Goal: Use online tool/utility: Utilize a website feature to perform a specific function

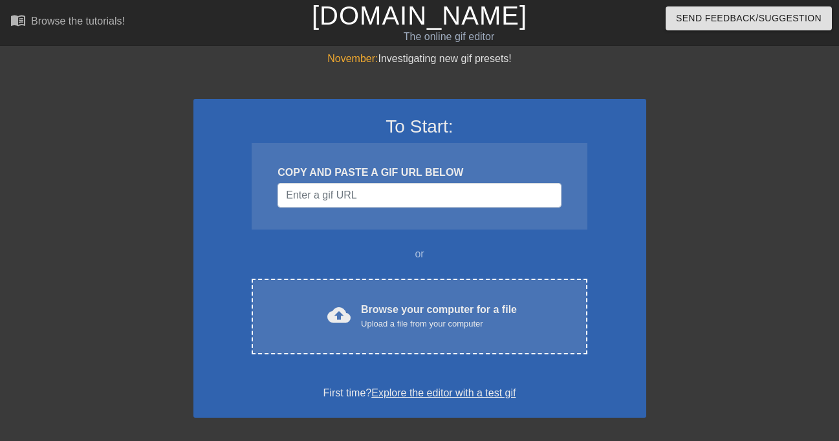
click at [429, 358] on div "To Start: COPY AND PASTE A GIF URL BELOW or cloud_upload Browse your computer f…" at bounding box center [419, 258] width 453 height 319
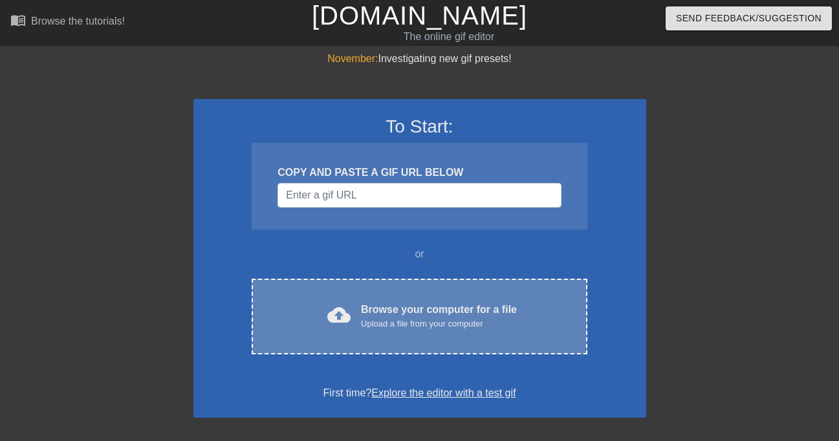
click at [432, 335] on div "cloud_upload Browse your computer for a file Upload a file from your computer C…" at bounding box center [419, 317] width 335 height 76
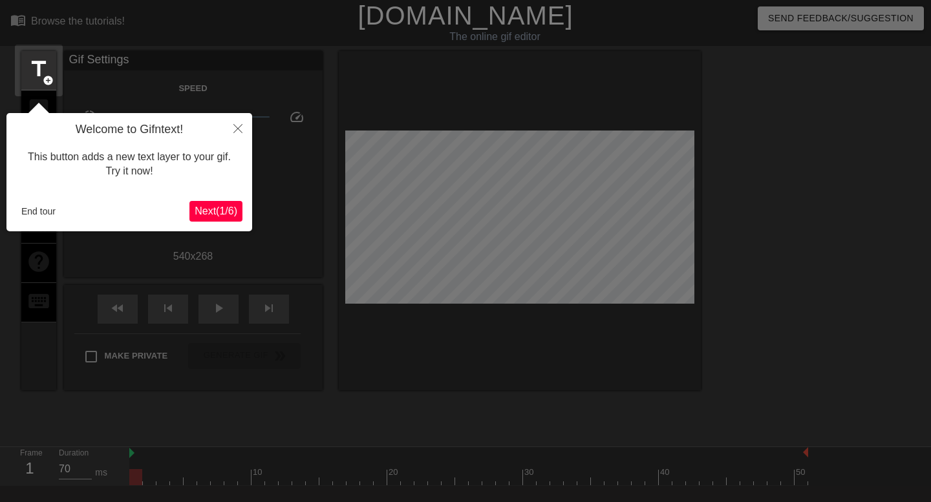
click at [198, 213] on span "Next ( 1 / 6 )" at bounding box center [216, 211] width 43 height 11
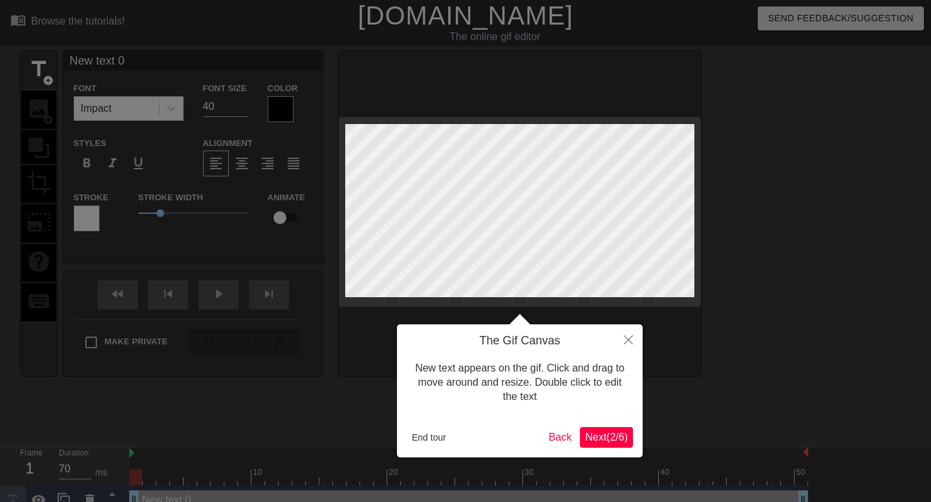
click at [600, 440] on button "Next ( 2 / 6 )" at bounding box center [606, 437] width 53 height 21
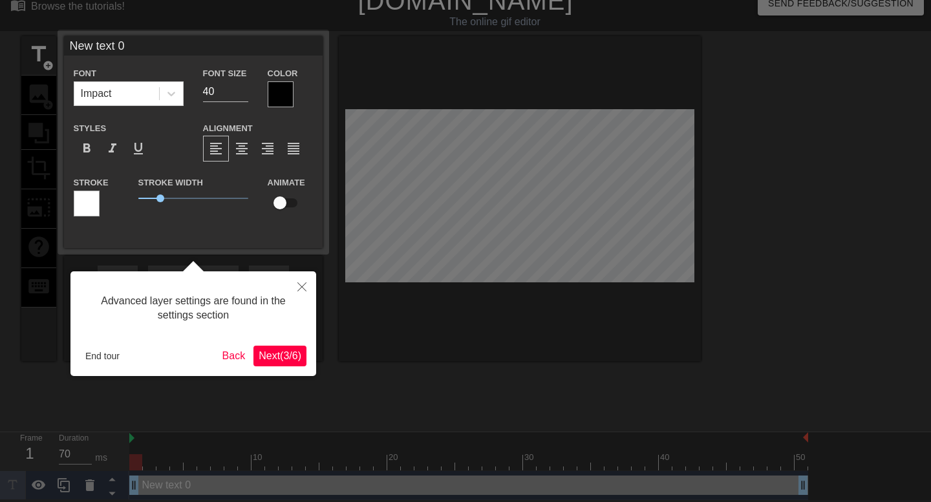
click at [280, 365] on button "Next ( 3 / 6 )" at bounding box center [279, 356] width 53 height 21
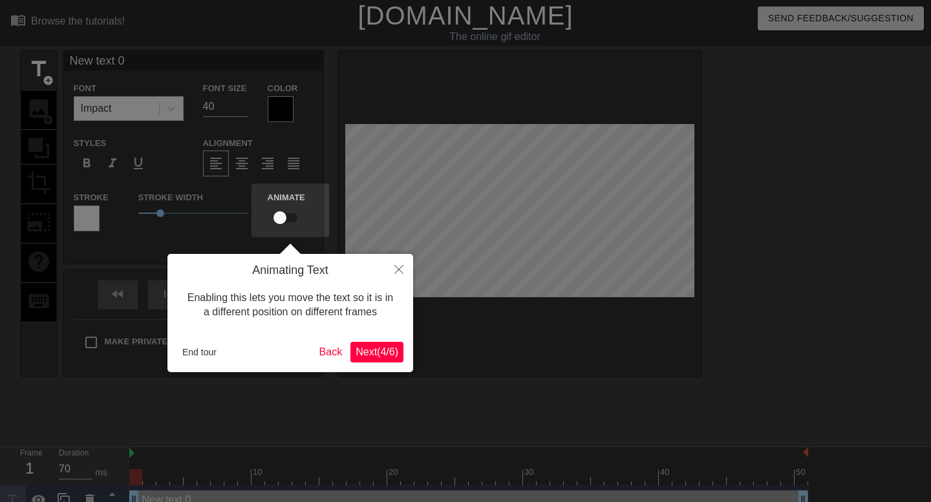
click at [365, 356] on span "Next ( 4 / 6 )" at bounding box center [377, 352] width 43 height 11
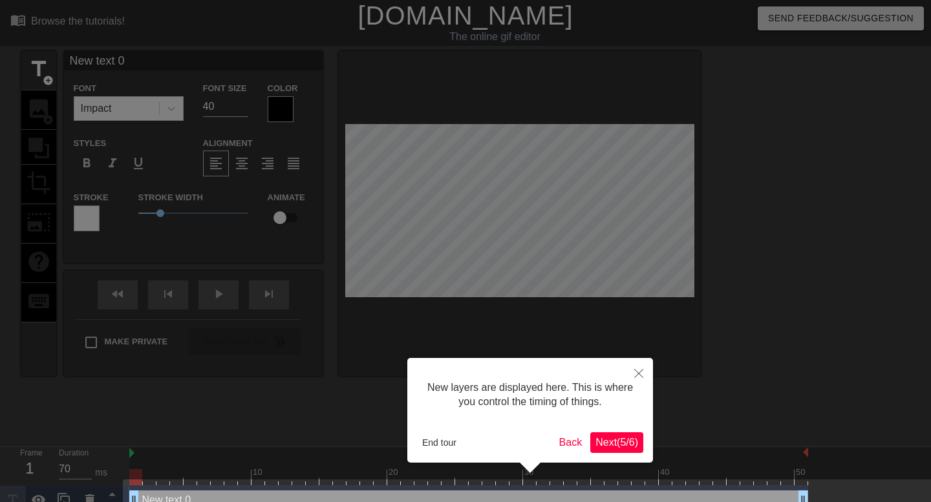
scroll to position [25, 0]
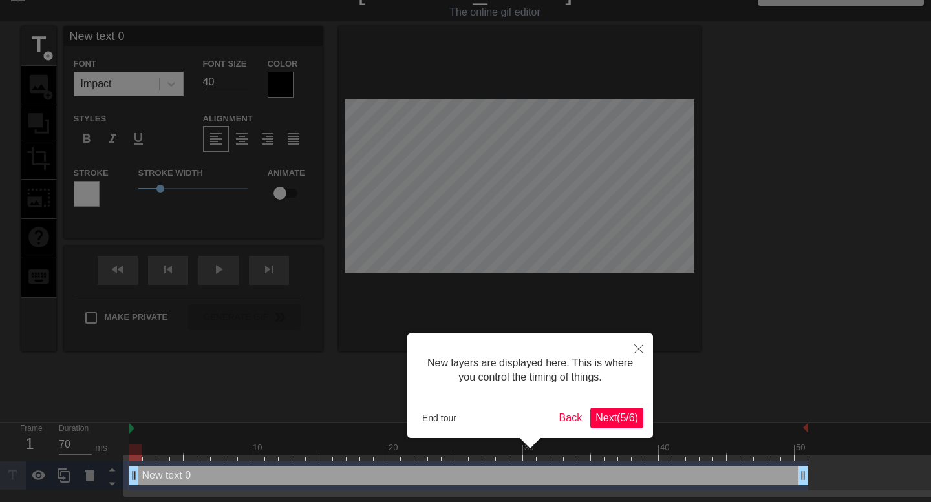
click at [612, 425] on button "Next ( 5 / 6 )" at bounding box center [616, 418] width 53 height 21
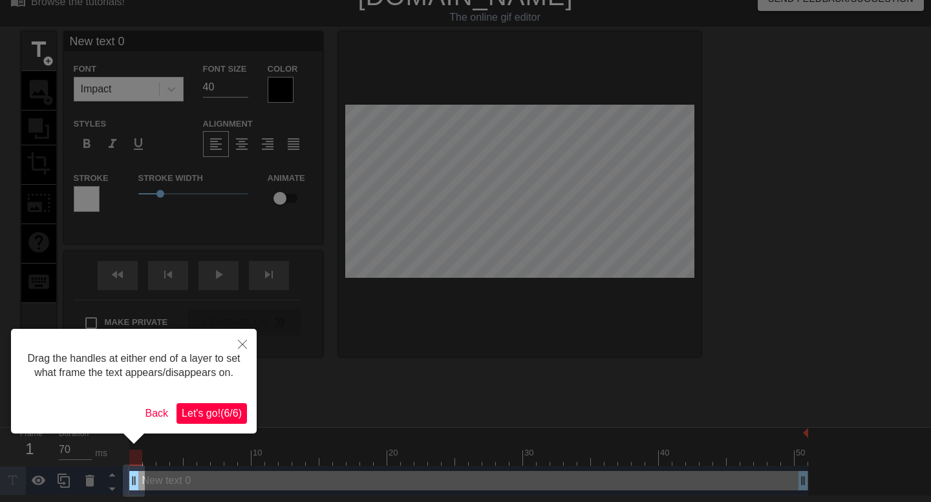
scroll to position [0, 0]
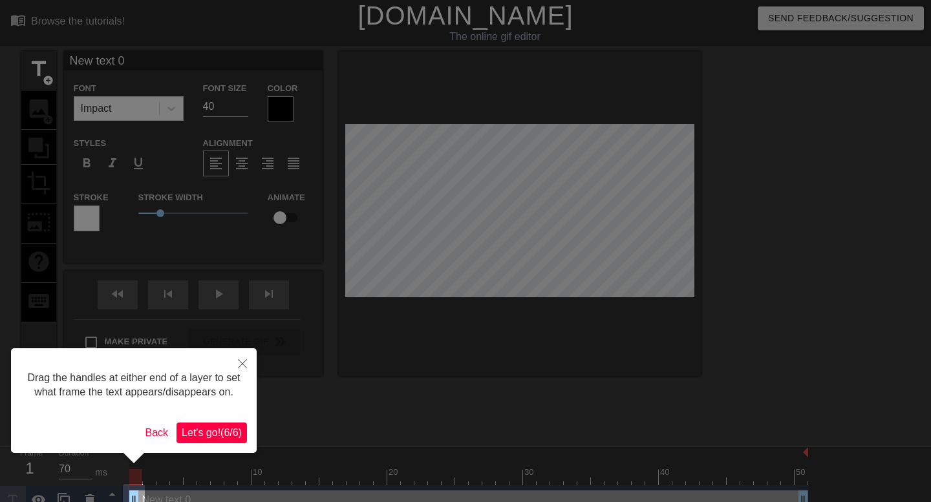
click at [191, 438] on span "Let's go! ( 6 / 6 )" at bounding box center [212, 432] width 60 height 11
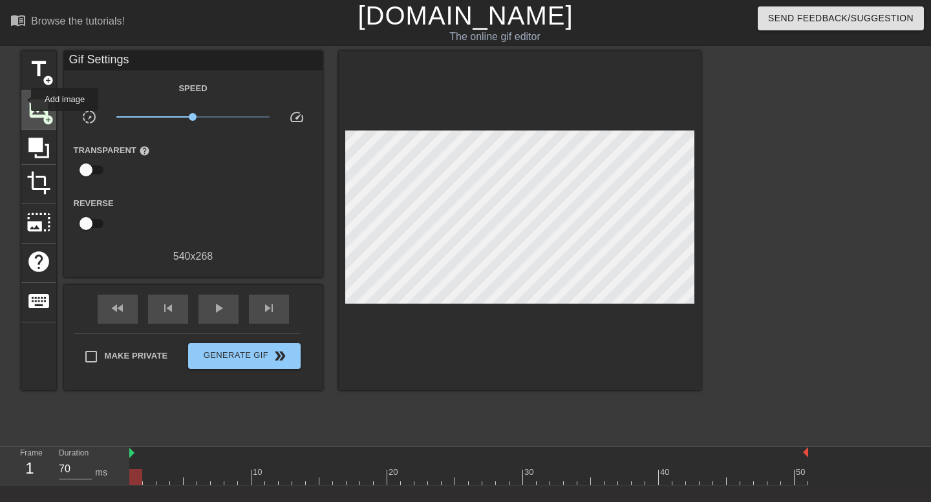
click at [25, 102] on div "image add_circle" at bounding box center [38, 110] width 35 height 39
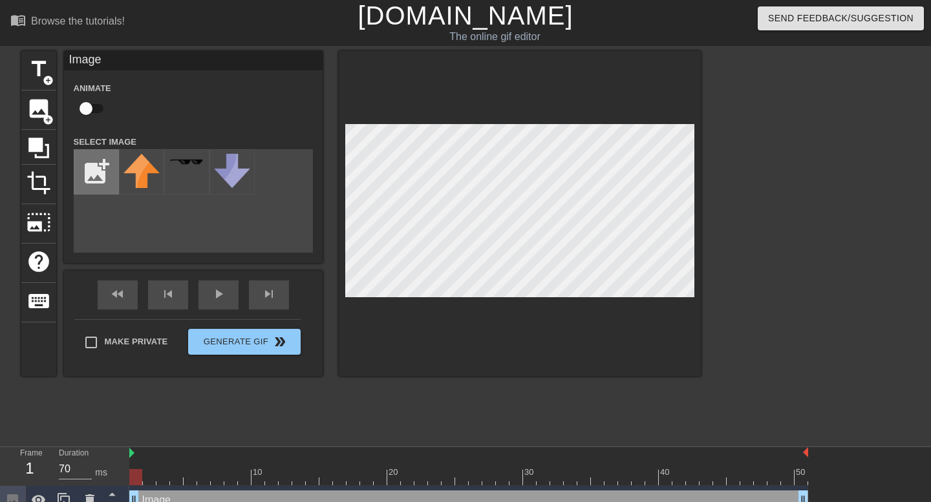
click at [104, 169] on input "file" at bounding box center [96, 172] width 44 height 44
type input "C:\fakepath\briskicetea.jpg"
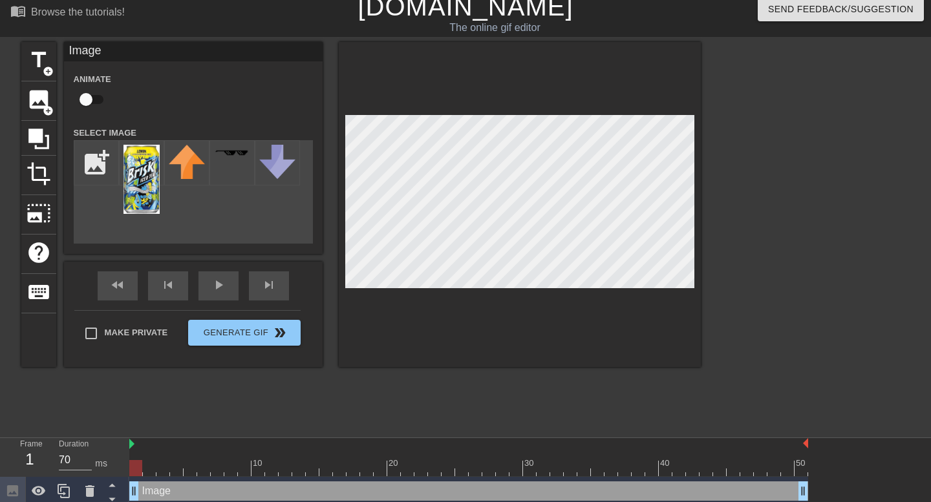
scroll to position [15, 0]
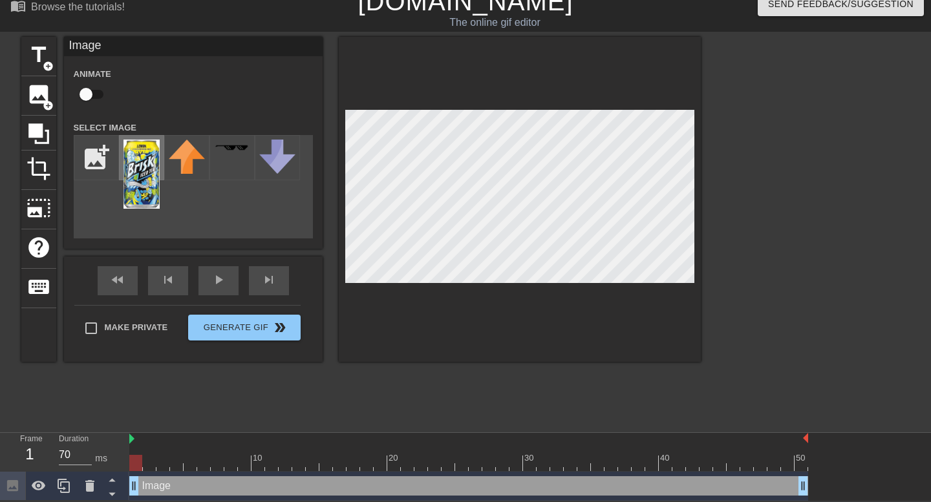
click at [138, 186] on img at bounding box center [142, 174] width 36 height 69
click at [548, 107] on div at bounding box center [520, 199] width 362 height 325
drag, startPoint x: 133, startPoint y: 488, endPoint x: 158, endPoint y: 494, distance: 25.9
click at [34, 171] on span "crop" at bounding box center [39, 168] width 25 height 25
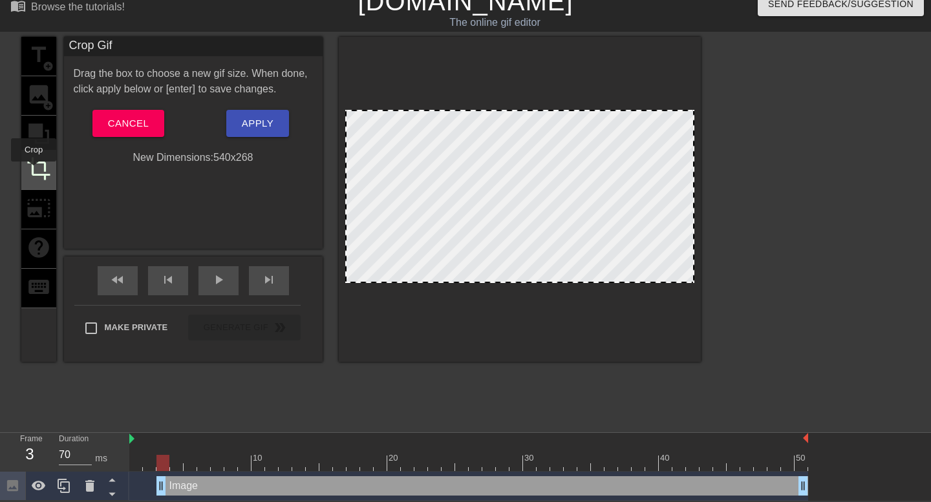
click at [34, 171] on span "crop" at bounding box center [39, 168] width 25 height 25
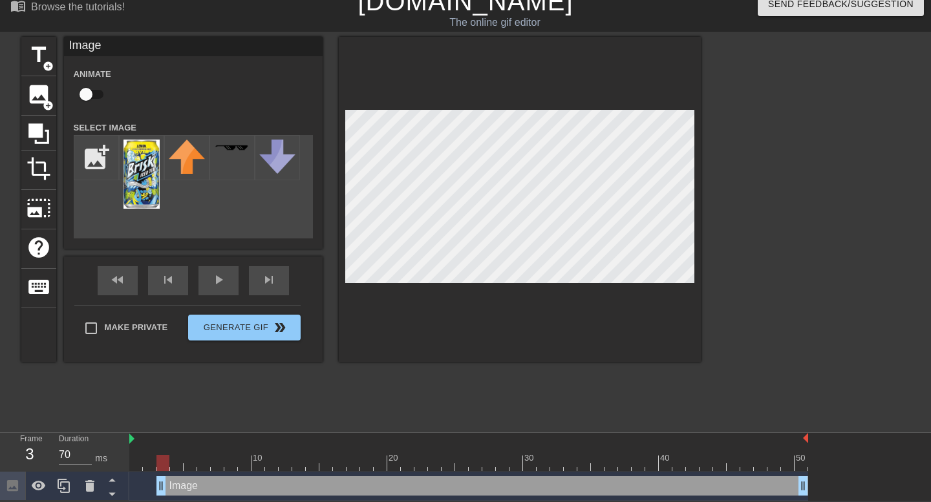
click at [499, 283] on div at bounding box center [520, 199] width 362 height 325
drag, startPoint x: 166, startPoint y: 486, endPoint x: 175, endPoint y: 486, distance: 9.1
drag, startPoint x: 178, startPoint y: 483, endPoint x: 186, endPoint y: 482, distance: 8.4
drag, startPoint x: 186, startPoint y: 484, endPoint x: 196, endPoint y: 484, distance: 9.7
click at [196, 440] on div "Image drag_handle drag_handle" at bounding box center [468, 486] width 679 height 19
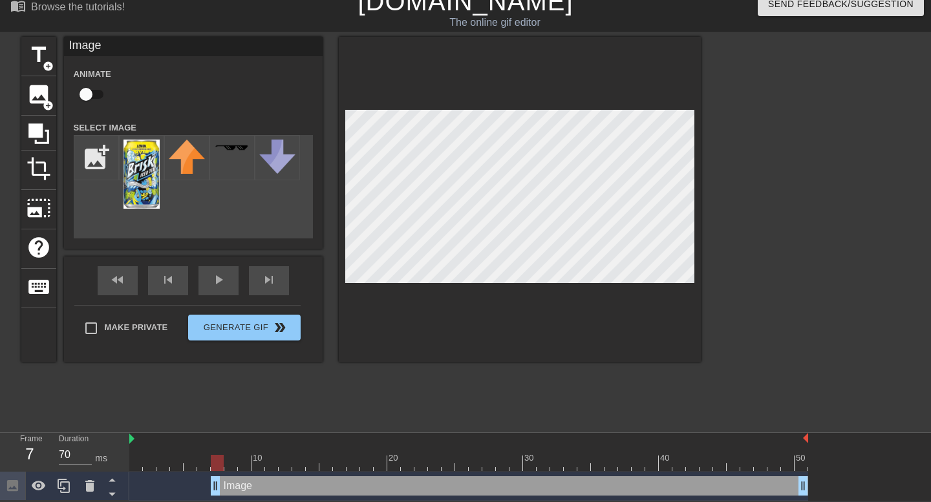
drag, startPoint x: 199, startPoint y: 488, endPoint x: 210, endPoint y: 487, distance: 11.0
click at [210, 440] on div "Image drag_handle drag_handle" at bounding box center [468, 486] width 679 height 19
click at [133, 440] on img at bounding box center [131, 439] width 5 height 10
drag, startPoint x: 132, startPoint y: 438, endPoint x: 135, endPoint y: 446, distance: 7.6
drag, startPoint x: 211, startPoint y: 486, endPoint x: 110, endPoint y: 493, distance: 101.7
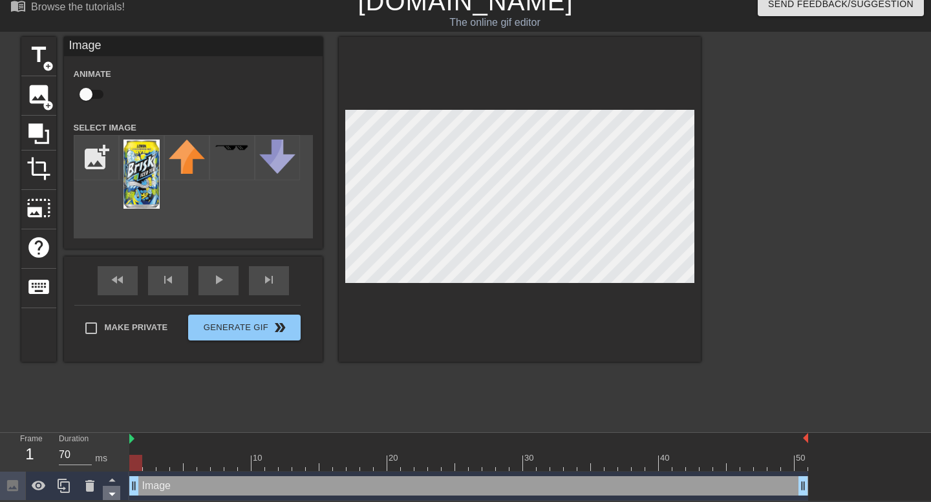
click at [110, 440] on div "Frame 1 Duration 70 ms 10 20 30 40 50 Image drag_handle drag_handle" at bounding box center [465, 467] width 931 height 68
click at [82, 93] on input "checkbox" at bounding box center [86, 94] width 74 height 25
checkbox input "true"
drag, startPoint x: 131, startPoint y: 485, endPoint x: 139, endPoint y: 477, distance: 11.4
click at [139, 440] on div "Image drag_handle drag_handle" at bounding box center [468, 486] width 679 height 19
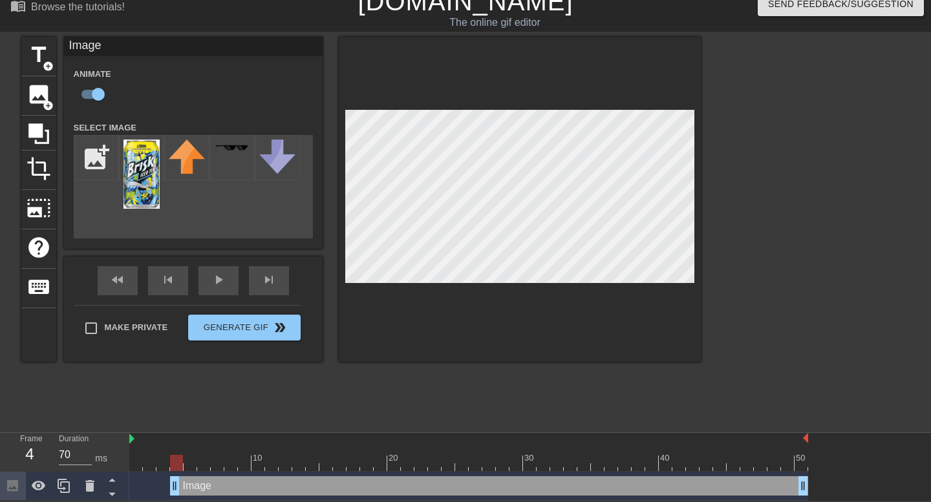
drag, startPoint x: 144, startPoint y: 484, endPoint x: 171, endPoint y: 487, distance: 26.7
click at [54, 440] on div at bounding box center [64, 486] width 26 height 28
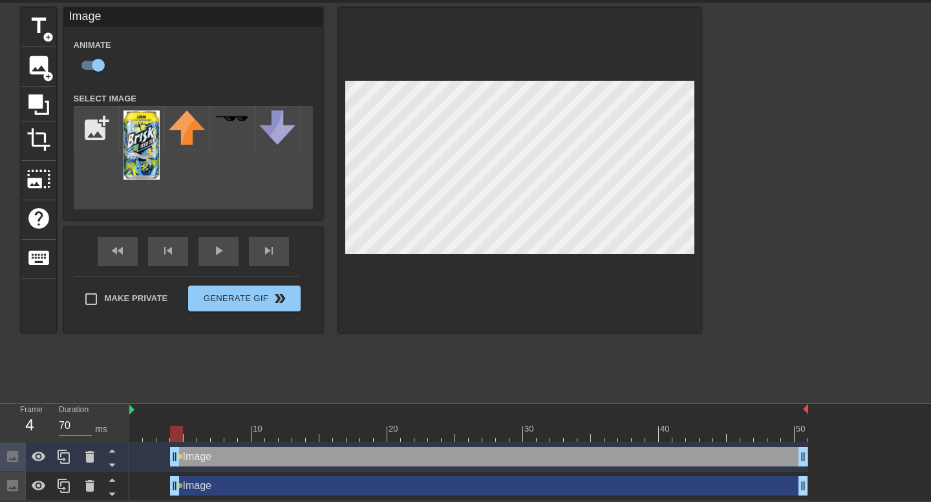
scroll to position [43, 0]
drag, startPoint x: 174, startPoint y: 458, endPoint x: 310, endPoint y: 369, distance: 162.5
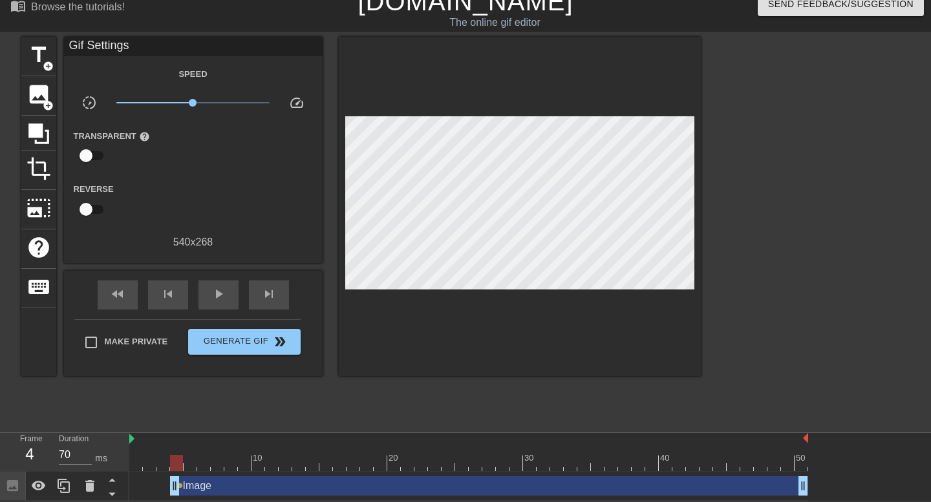
scroll to position [15, 0]
click at [184, 440] on div "Image drag_handle drag_handle" at bounding box center [489, 486] width 638 height 19
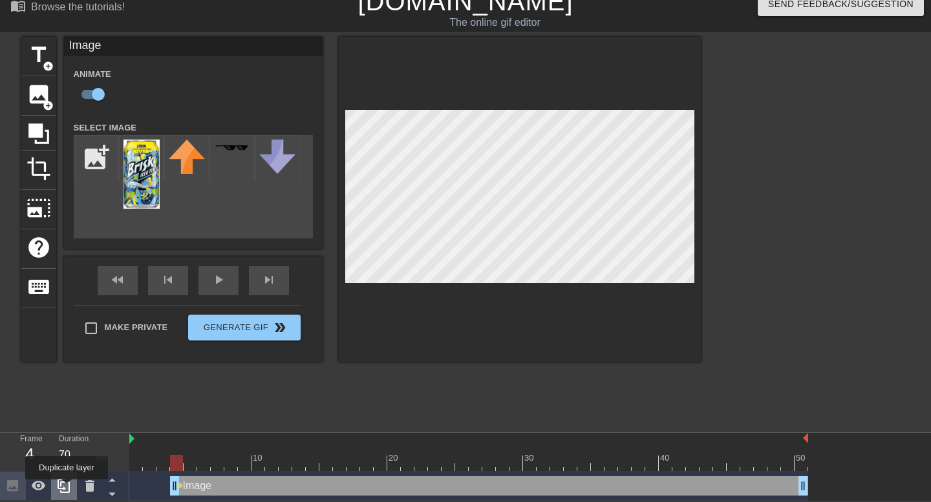
click at [68, 440] on icon at bounding box center [64, 487] width 16 height 16
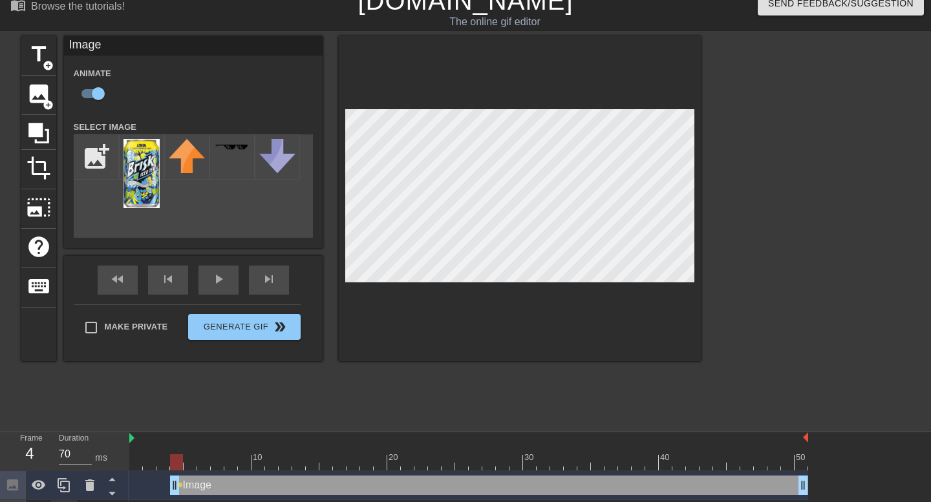
scroll to position [43, 0]
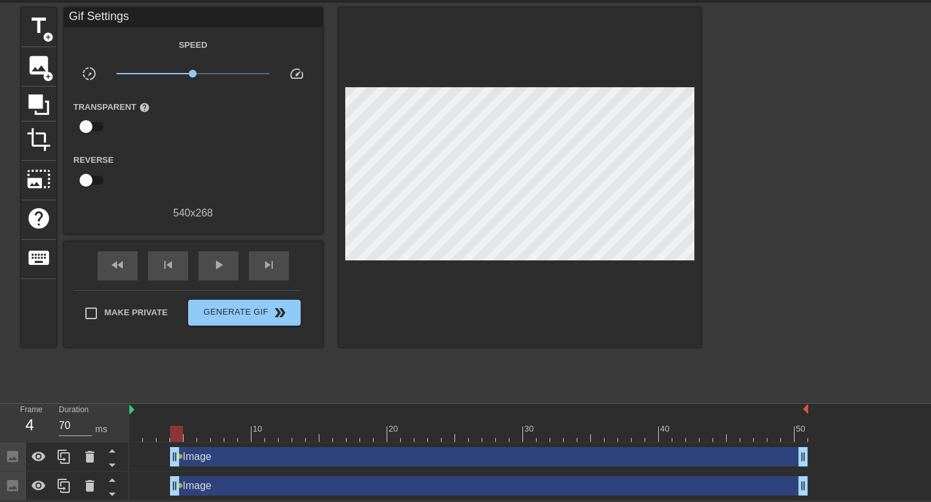
click at [153, 440] on div "Image drag_handle drag_handle lens" at bounding box center [468, 486] width 679 height 19
click at [151, 440] on div "Image drag_handle drag_handle lens" at bounding box center [468, 486] width 679 height 19
drag, startPoint x: 174, startPoint y: 486, endPoint x: 182, endPoint y: 486, distance: 7.8
click at [182, 440] on div "Image drag_handle drag_handle" at bounding box center [468, 486] width 679 height 19
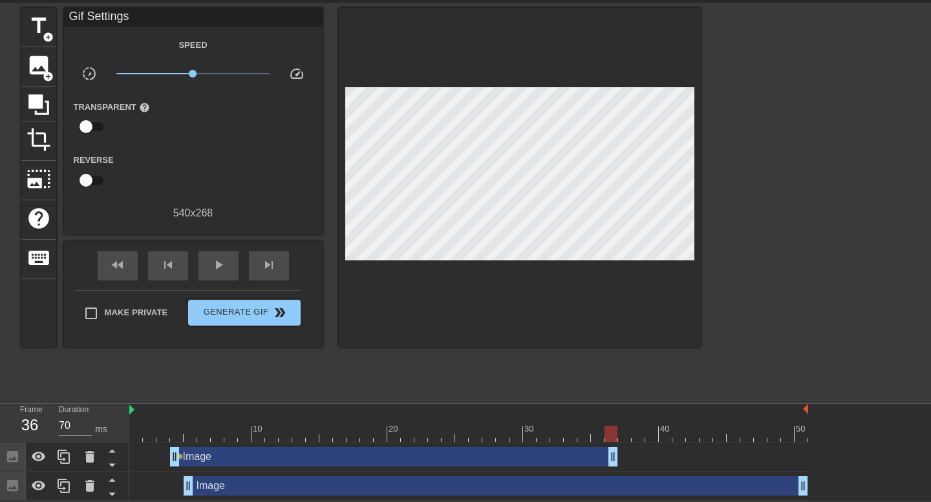
drag, startPoint x: 805, startPoint y: 458, endPoint x: 629, endPoint y: 487, distance: 178.8
click at [627, 440] on div "Image drag_handle drag_handle lens Image drag_handle drag_handle" at bounding box center [530, 472] width 802 height 58
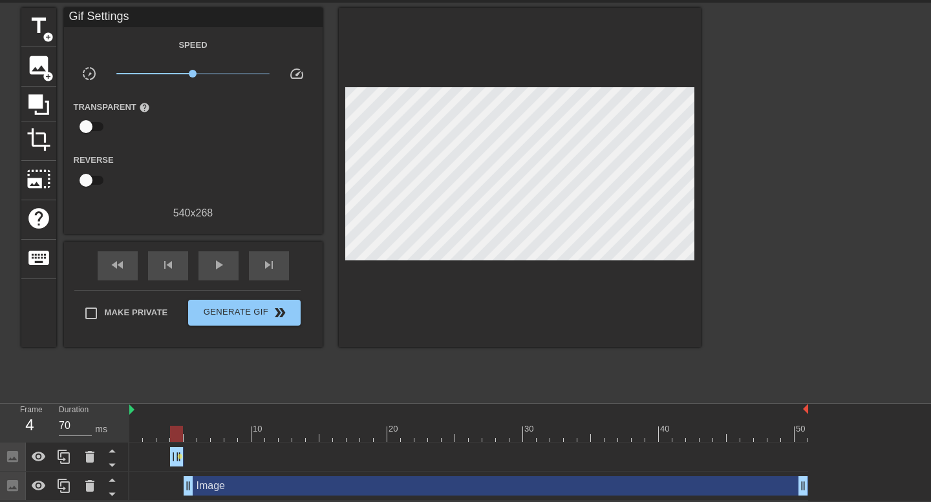
drag, startPoint x: 625, startPoint y: 458, endPoint x: 175, endPoint y: 438, distance: 451.2
click at [175, 438] on div "10 20 30 40 50 Image drag_handle drag_handle lens Image drag_handle drag_handle" at bounding box center [530, 452] width 802 height 97
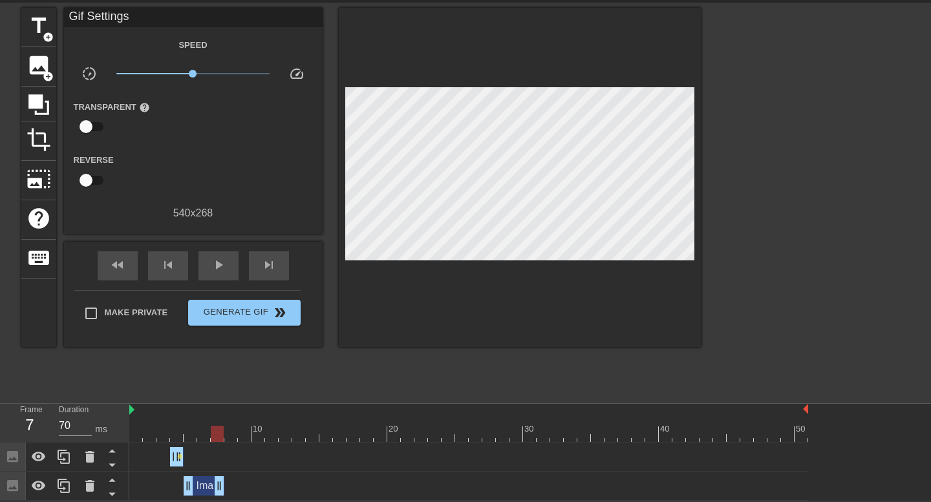
drag, startPoint x: 805, startPoint y: 488, endPoint x: 412, endPoint y: 435, distance: 396.7
click at [412, 435] on div "10 20 30 40 50 Image drag_handle drag_handle lens Image drag_handle drag_handle" at bounding box center [530, 452] width 802 height 97
drag, startPoint x: 409, startPoint y: 484, endPoint x: 193, endPoint y: 495, distance: 216.3
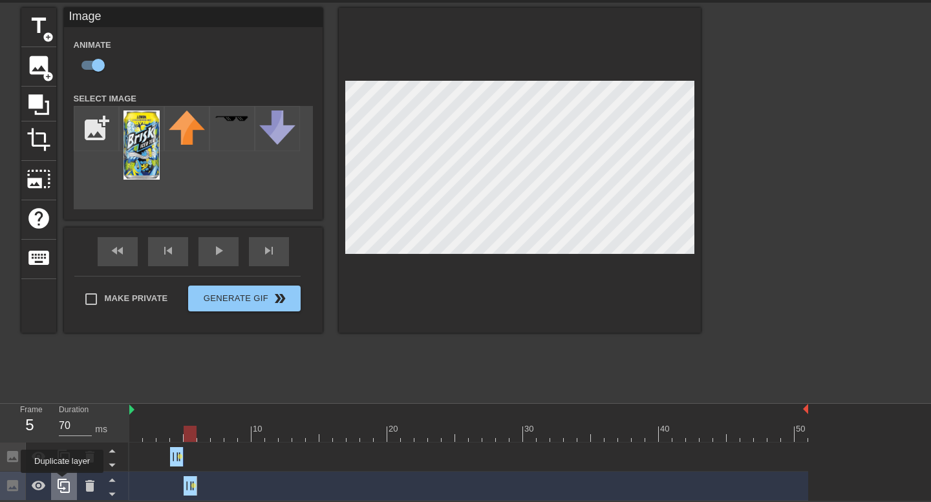
click at [63, 440] on icon at bounding box center [64, 486] width 12 height 14
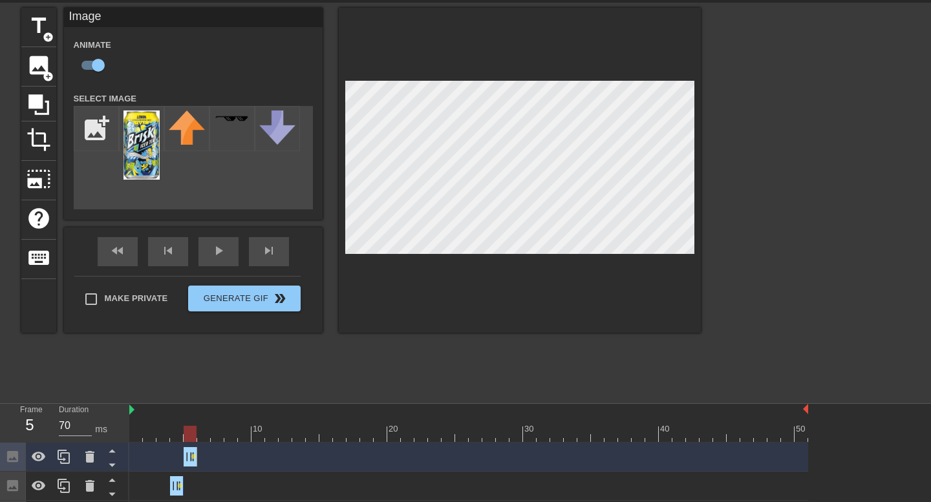
scroll to position [73, 0]
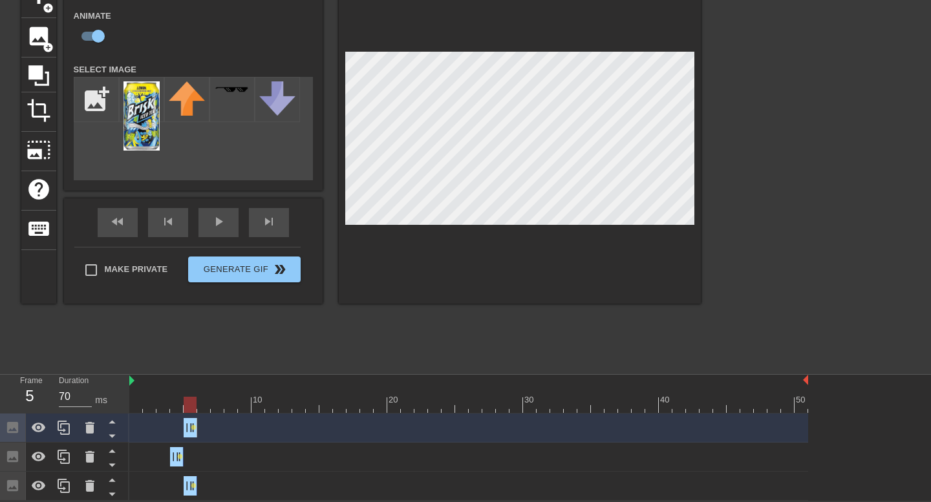
click at [202, 440] on div "Image drag_handle drag_handle lens" at bounding box center [468, 456] width 679 height 19
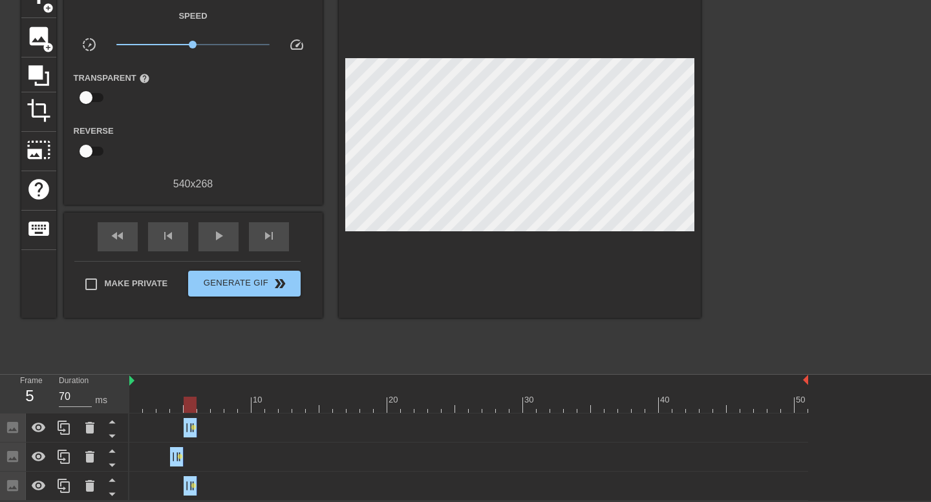
click at [151, 431] on div "Image drag_handle drag_handle lens" at bounding box center [468, 427] width 679 height 19
click at [160, 408] on div at bounding box center [468, 405] width 679 height 16
click at [175, 406] on div at bounding box center [468, 405] width 679 height 16
click at [188, 407] on div at bounding box center [468, 405] width 679 height 16
click at [202, 408] on div at bounding box center [468, 405] width 679 height 16
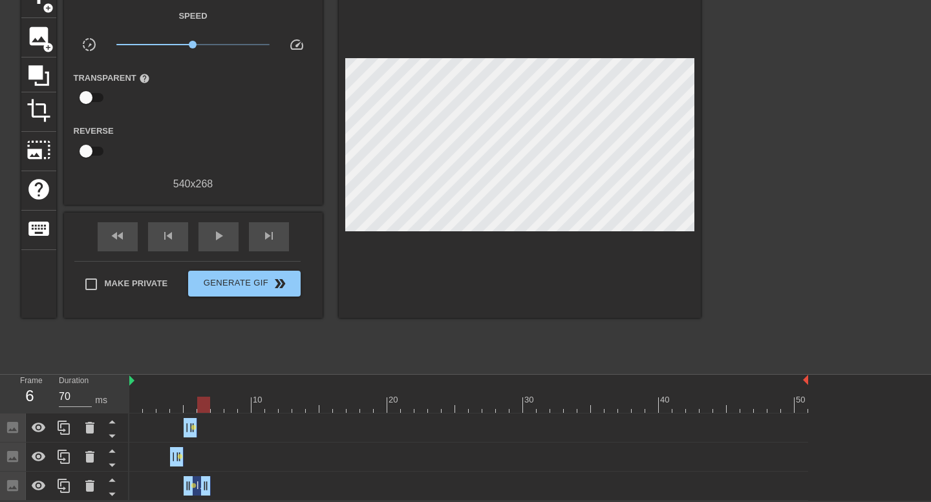
drag, startPoint x: 189, startPoint y: 484, endPoint x: 200, endPoint y: 484, distance: 11.6
drag, startPoint x: 188, startPoint y: 486, endPoint x: 200, endPoint y: 487, distance: 12.3
drag, startPoint x: 12, startPoint y: 458, endPoint x: 14, endPoint y: 431, distance: 27.9
click at [14, 431] on div at bounding box center [64, 457] width 129 height 87
click at [110, 440] on icon at bounding box center [112, 451] width 16 height 16
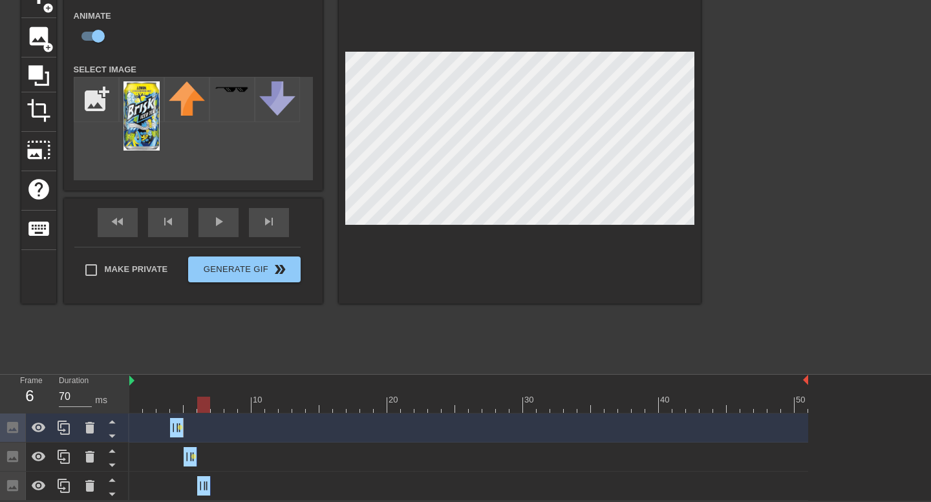
click at [227, 440] on div "Image drag_handle drag_handle" at bounding box center [468, 486] width 679 height 19
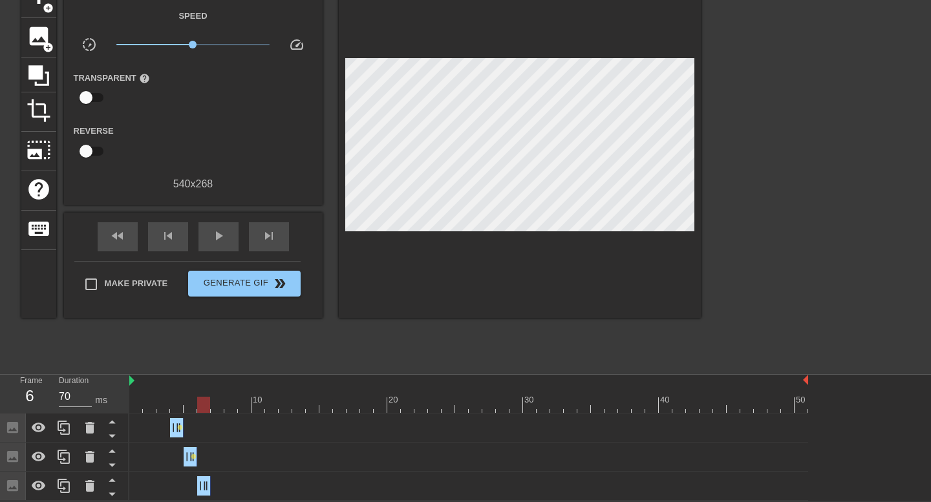
click at [210, 429] on div "Image drag_handle drag_handle lens" at bounding box center [468, 427] width 679 height 19
click at [158, 400] on div at bounding box center [468, 405] width 679 height 16
click at [133, 398] on div at bounding box center [468, 405] width 679 height 16
click at [153, 409] on div at bounding box center [468, 405] width 679 height 16
click at [151, 407] on div at bounding box center [149, 405] width 13 height 16
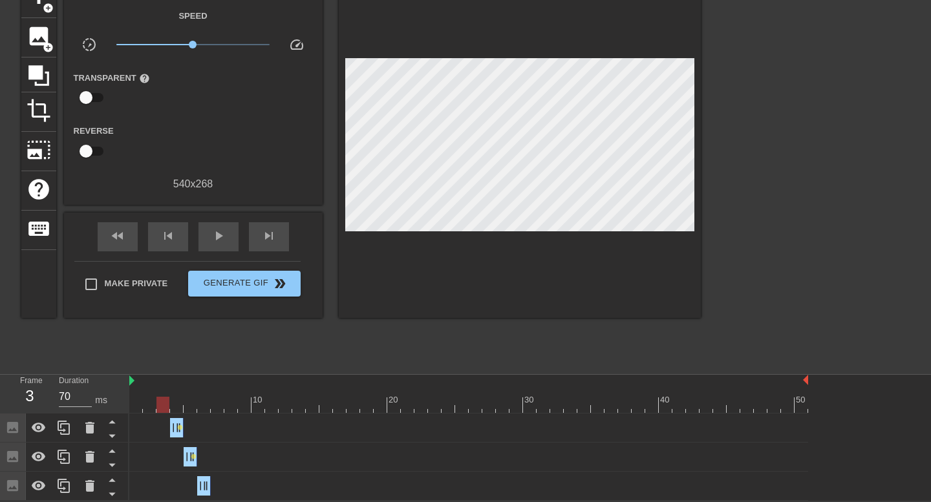
click at [158, 407] on div at bounding box center [468, 405] width 679 height 16
click at [179, 406] on div at bounding box center [468, 405] width 679 height 16
click at [189, 405] on div at bounding box center [468, 405] width 679 height 16
click at [201, 407] on div at bounding box center [468, 405] width 679 height 16
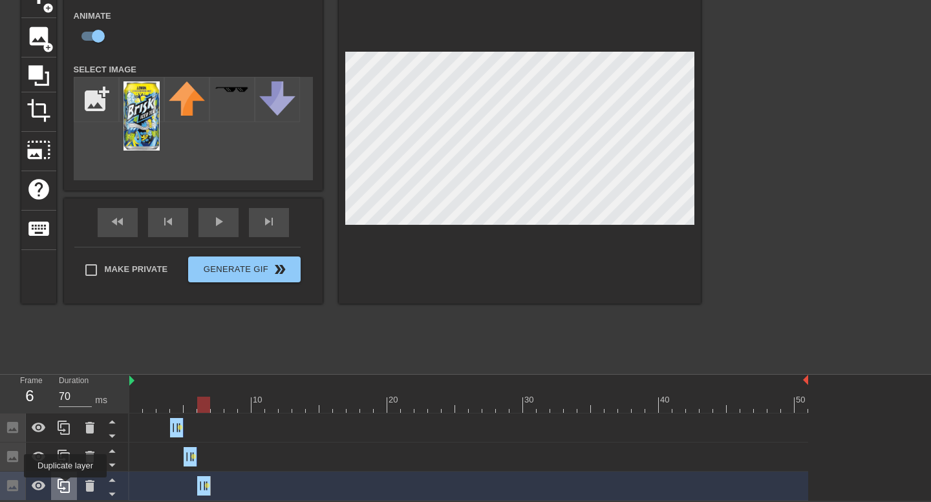
click at [67, 440] on icon at bounding box center [64, 487] width 16 height 16
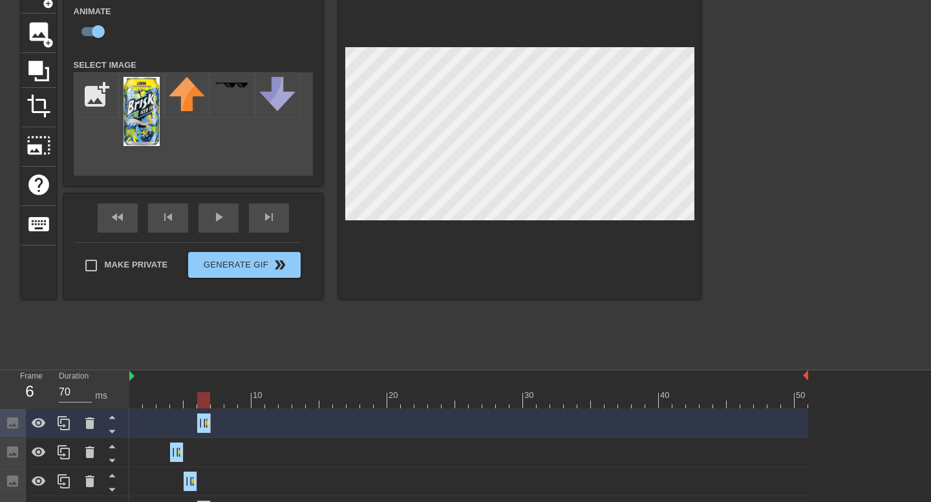
scroll to position [102, 0]
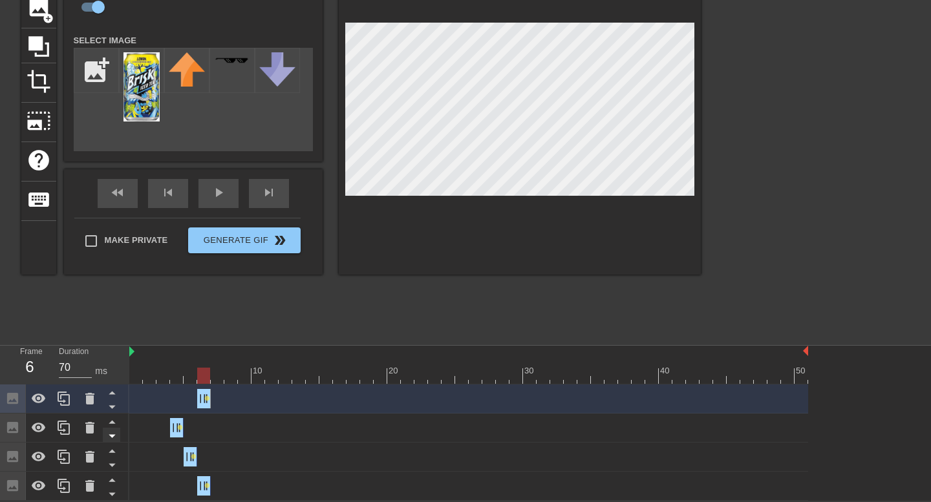
click at [111, 434] on icon at bounding box center [112, 436] width 16 height 16
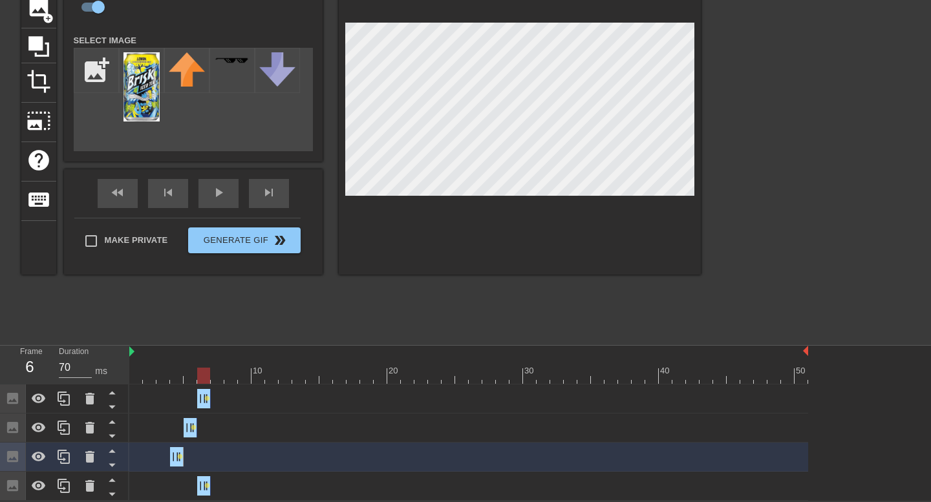
click at [111, 434] on icon at bounding box center [112, 436] width 16 height 16
click at [111, 436] on icon at bounding box center [112, 436] width 6 height 3
click at [111, 440] on icon at bounding box center [112, 465] width 16 height 16
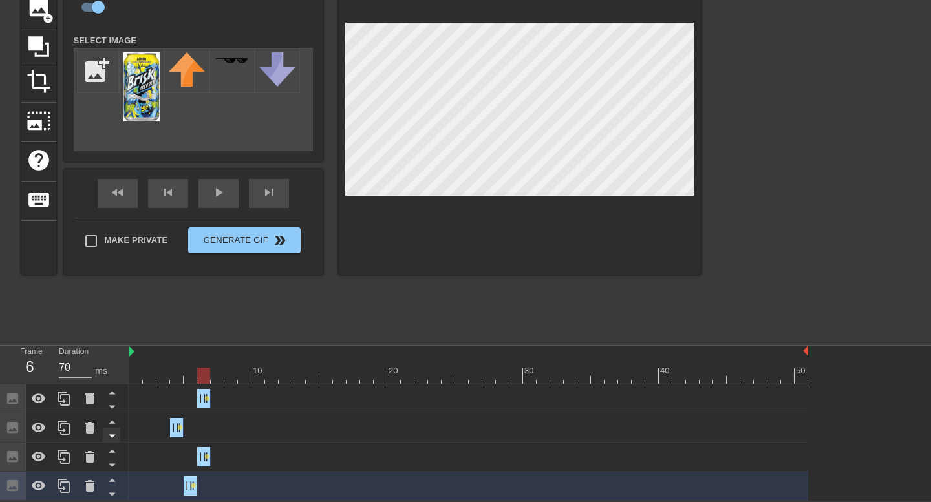
click at [111, 438] on icon at bounding box center [112, 436] width 16 height 16
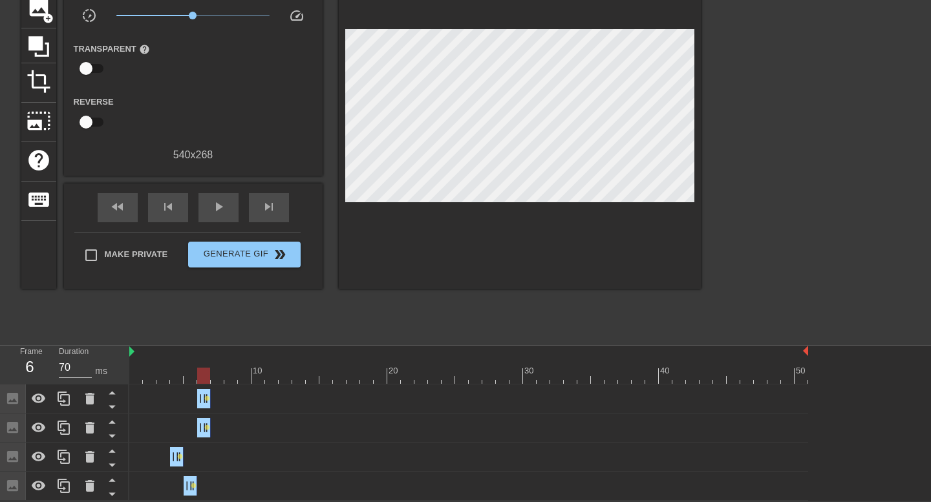
click at [227, 432] on div "Image drag_handle drag_handle lens" at bounding box center [468, 427] width 679 height 19
click at [149, 382] on div at bounding box center [468, 376] width 679 height 16
click at [162, 380] on div at bounding box center [468, 376] width 679 height 16
click at [160, 440] on div "Image drag_handle drag_handle lens" at bounding box center [468, 486] width 679 height 19
click at [114, 440] on icon at bounding box center [112, 480] width 6 height 3
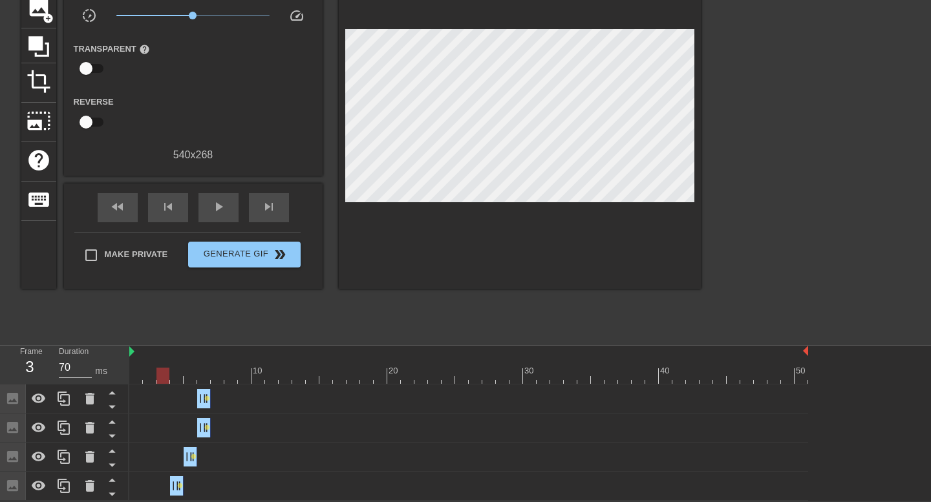
drag, startPoint x: 205, startPoint y: 398, endPoint x: 214, endPoint y: 399, distance: 9.1
click at [214, 399] on div "Image drag_handle drag_handle lens" at bounding box center [468, 398] width 679 height 19
drag, startPoint x: 210, startPoint y: 398, endPoint x: 224, endPoint y: 401, distance: 13.8
drag, startPoint x: 202, startPoint y: 400, endPoint x: 210, endPoint y: 400, distance: 8.4
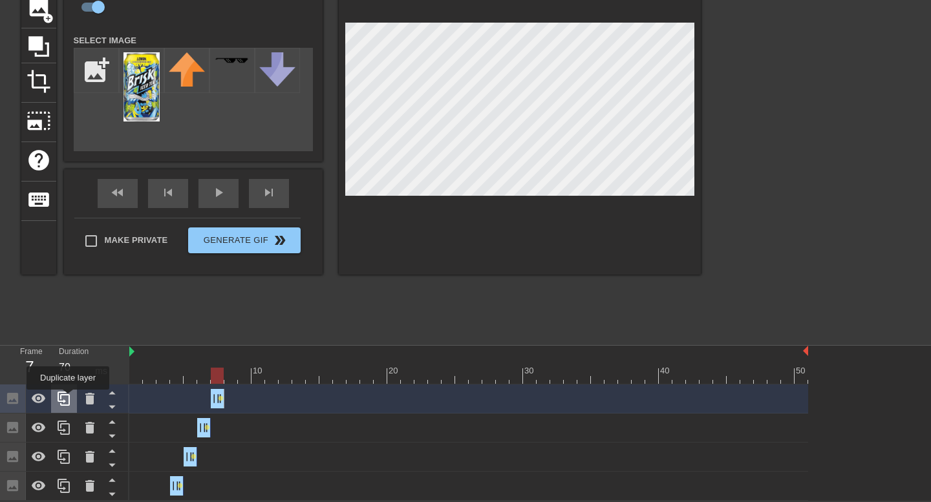
click at [69, 399] on icon at bounding box center [64, 399] width 12 height 14
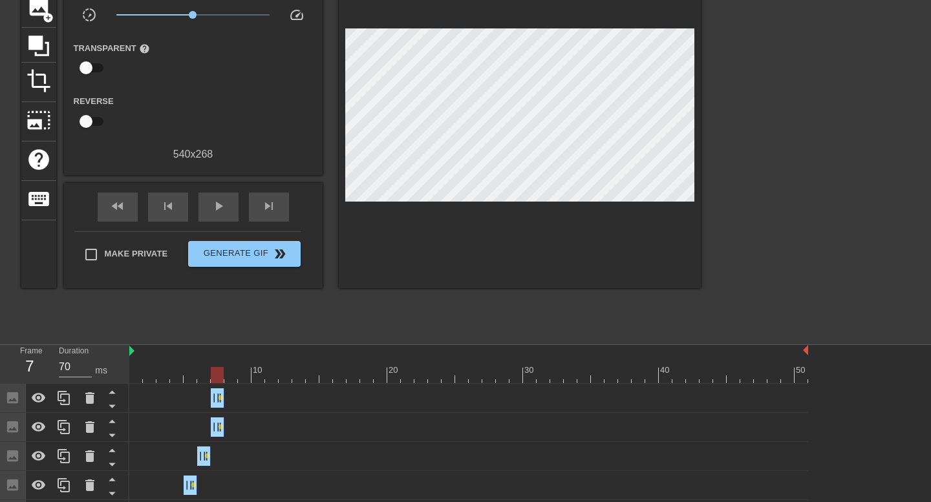
click at [229, 397] on div "Image drag_handle drag_handle lens" at bounding box center [468, 398] width 679 height 19
click at [229, 398] on div "Image drag_handle drag_handle lens" at bounding box center [468, 398] width 679 height 19
click at [227, 398] on div "Image drag_handle drag_handle lens" at bounding box center [468, 398] width 679 height 19
click at [229, 402] on div "Image drag_handle drag_handle lens" at bounding box center [468, 398] width 679 height 19
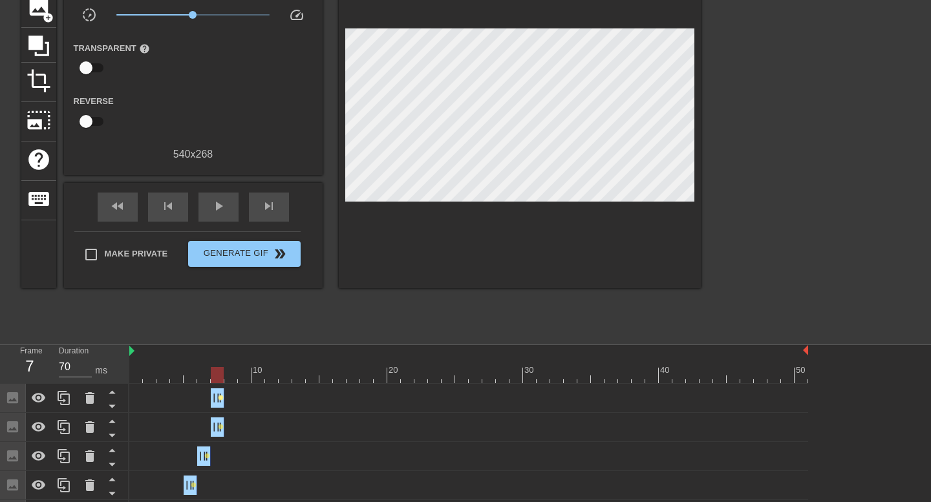
click at [222, 399] on span "lens" at bounding box center [221, 398] width 6 height 6
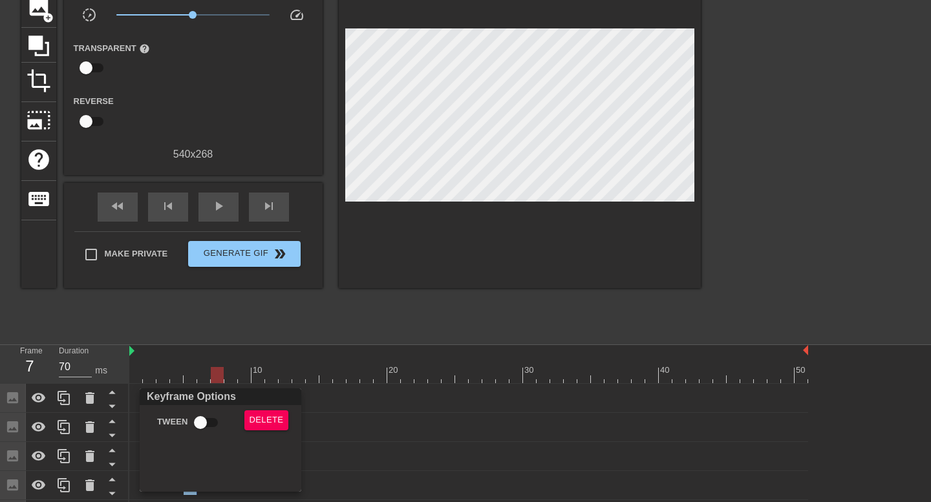
click at [380, 436] on div at bounding box center [465, 251] width 931 height 502
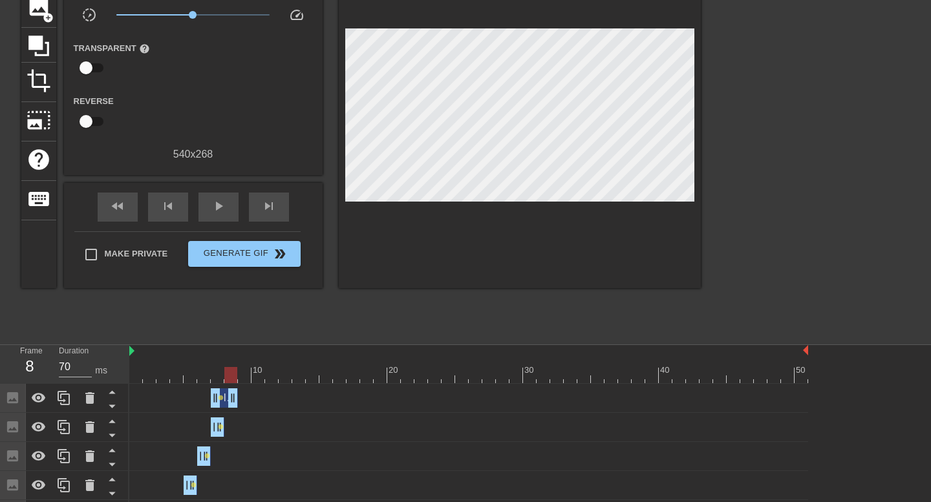
drag, startPoint x: 222, startPoint y: 400, endPoint x: 231, endPoint y: 400, distance: 8.4
drag, startPoint x: 216, startPoint y: 398, endPoint x: 226, endPoint y: 398, distance: 9.7
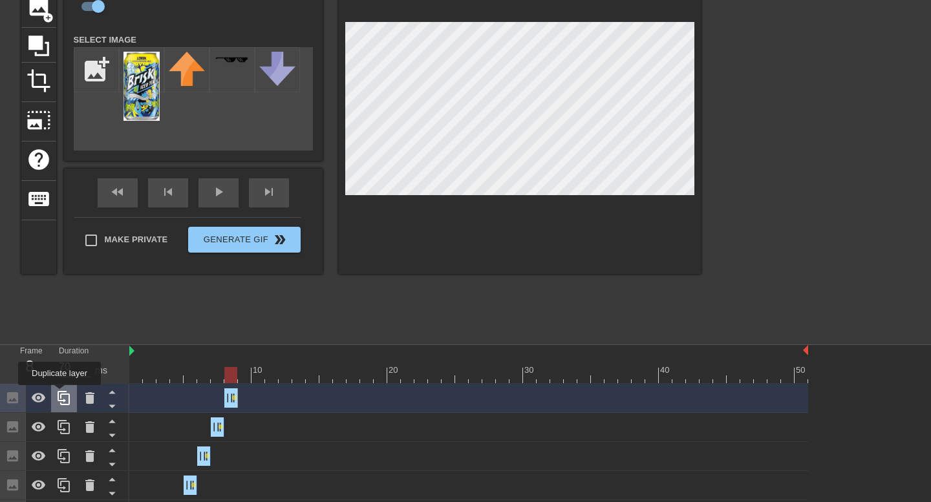
click at [61, 394] on icon at bounding box center [64, 398] width 12 height 14
click at [245, 381] on div at bounding box center [468, 375] width 679 height 16
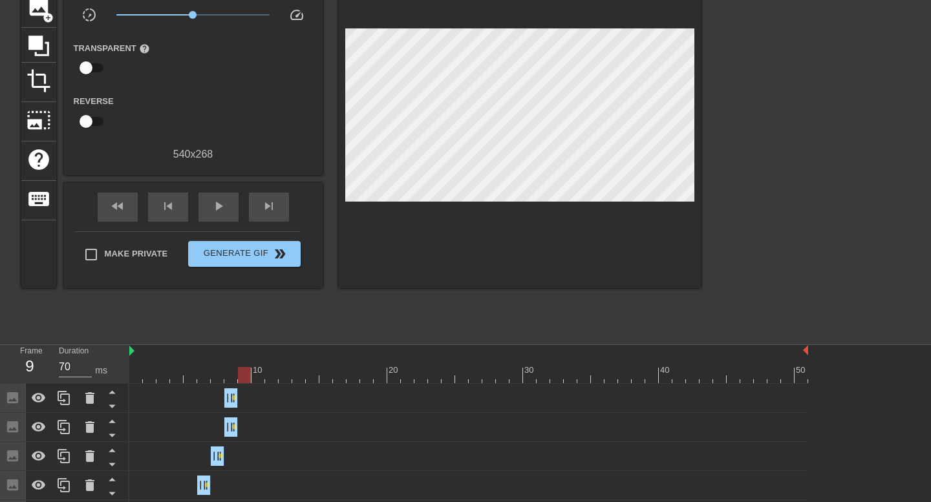
drag, startPoint x: 235, startPoint y: 398, endPoint x: 248, endPoint y: 396, distance: 13.0
click at [248, 396] on div "Image drag_handle drag_handle lens" at bounding box center [468, 398] width 679 height 19
drag, startPoint x: 230, startPoint y: 400, endPoint x: 239, endPoint y: 401, distance: 9.7
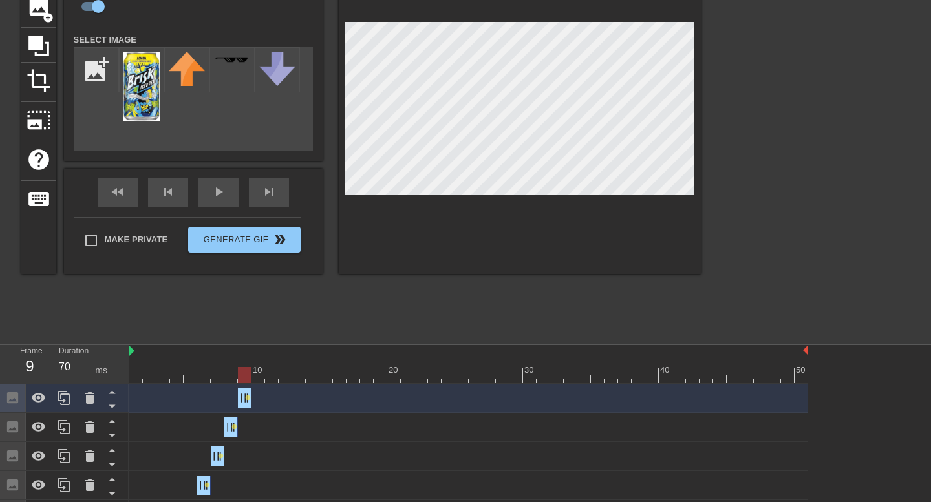
click at [153, 378] on div at bounding box center [468, 375] width 679 height 16
click at [160, 378] on div at bounding box center [468, 375] width 679 height 16
click at [175, 376] on div at bounding box center [468, 375] width 679 height 16
click at [190, 373] on div at bounding box center [468, 375] width 679 height 16
click at [197, 373] on div at bounding box center [468, 375] width 679 height 16
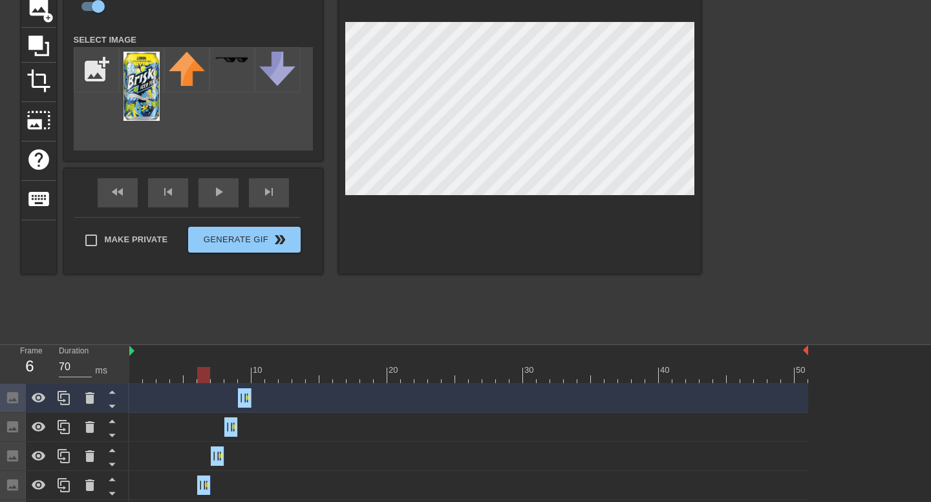
click at [205, 379] on div at bounding box center [468, 375] width 679 height 16
click at [216, 379] on div at bounding box center [468, 375] width 679 height 16
click at [232, 380] on div at bounding box center [468, 375] width 679 height 16
click at [243, 382] on div at bounding box center [468, 375] width 679 height 16
click at [146, 378] on div at bounding box center [468, 375] width 679 height 16
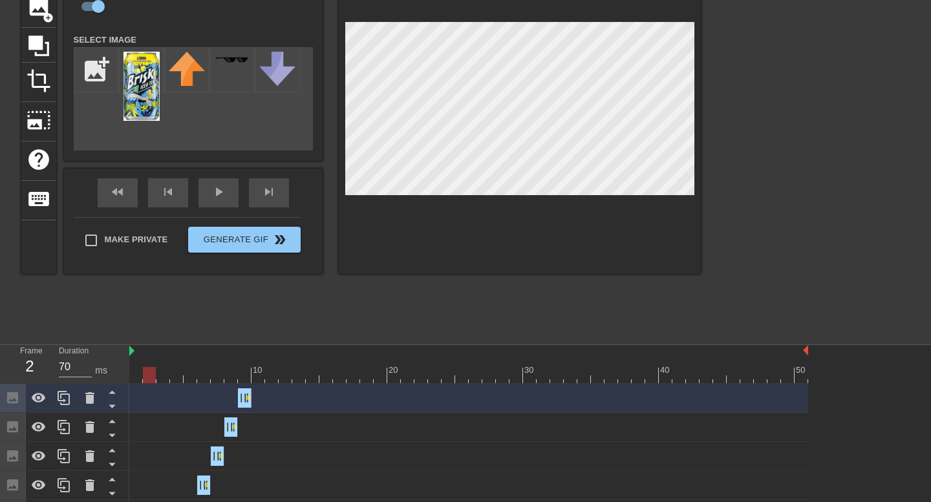
click at [167, 382] on div at bounding box center [468, 375] width 679 height 16
click at [179, 380] on div at bounding box center [468, 375] width 679 height 16
click at [189, 378] on div at bounding box center [468, 375] width 679 height 16
click at [197, 378] on div at bounding box center [468, 375] width 679 height 16
click at [201, 376] on div at bounding box center [468, 375] width 679 height 16
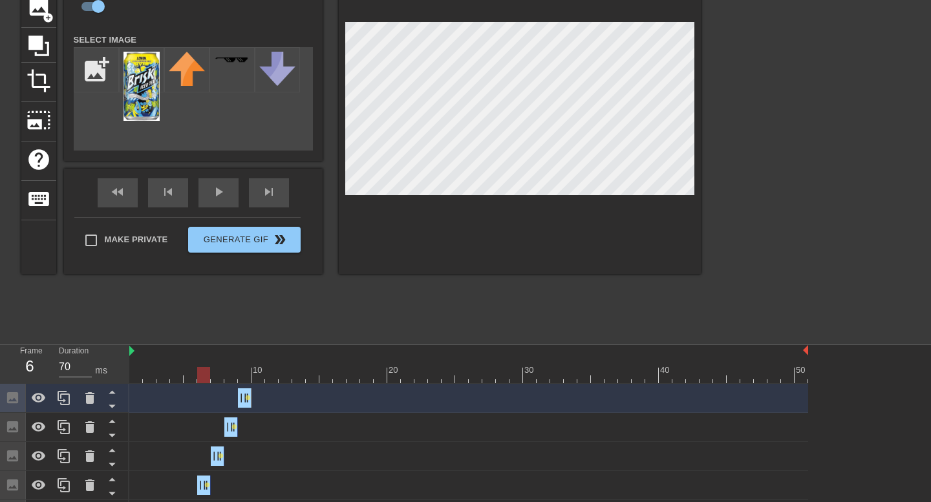
click at [215, 380] on div at bounding box center [468, 375] width 679 height 16
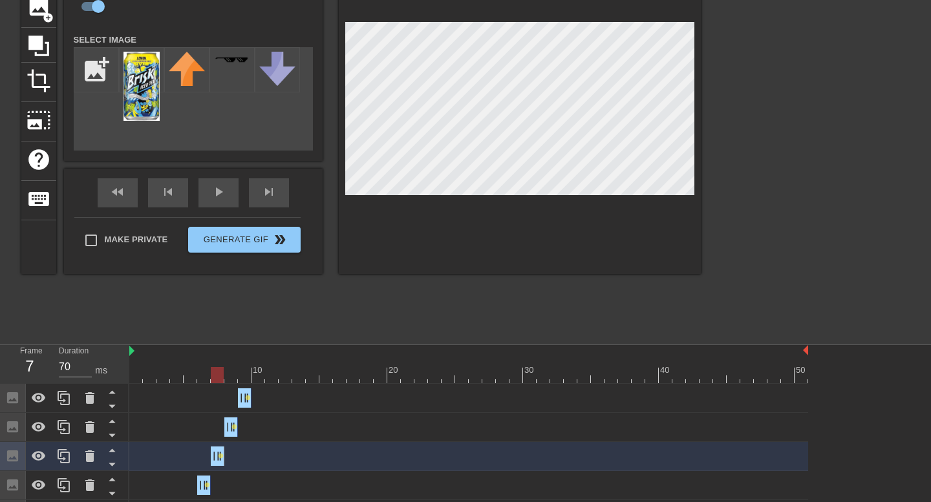
click at [230, 380] on div at bounding box center [468, 375] width 679 height 16
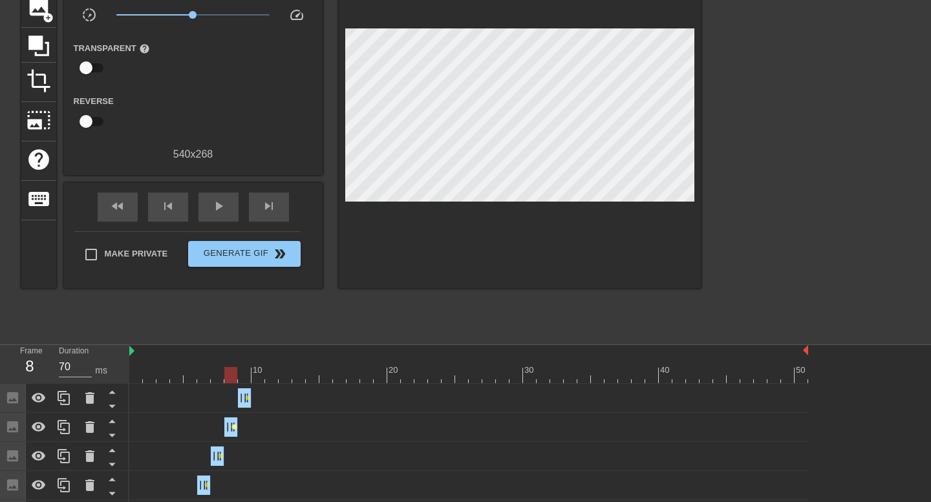
click at [232, 428] on span "lens" at bounding box center [235, 427] width 6 height 6
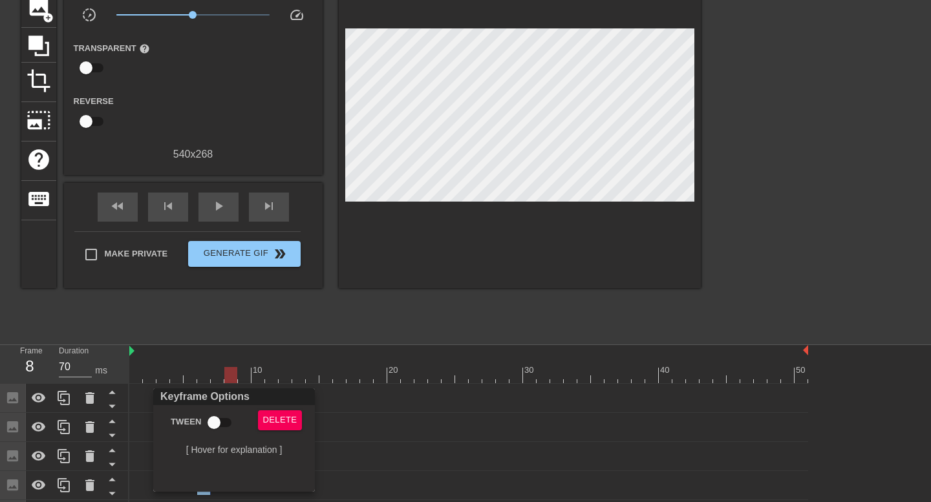
click at [205, 315] on div at bounding box center [465, 251] width 931 height 502
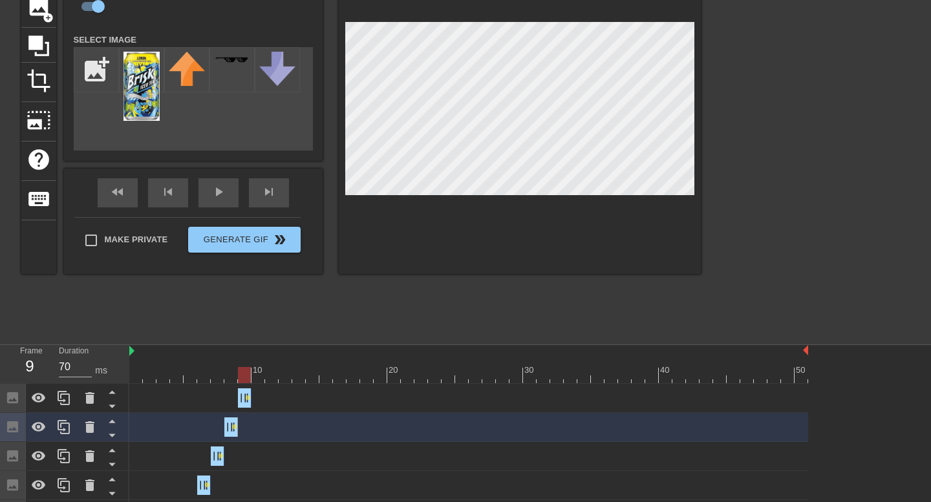
click at [242, 381] on div at bounding box center [468, 375] width 679 height 16
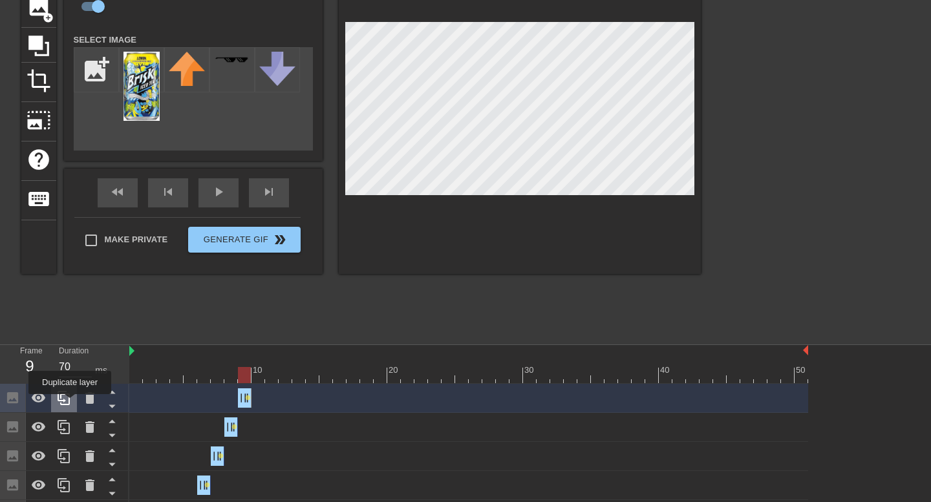
click at [71, 404] on icon at bounding box center [64, 399] width 16 height 16
click at [258, 376] on div at bounding box center [468, 375] width 679 height 16
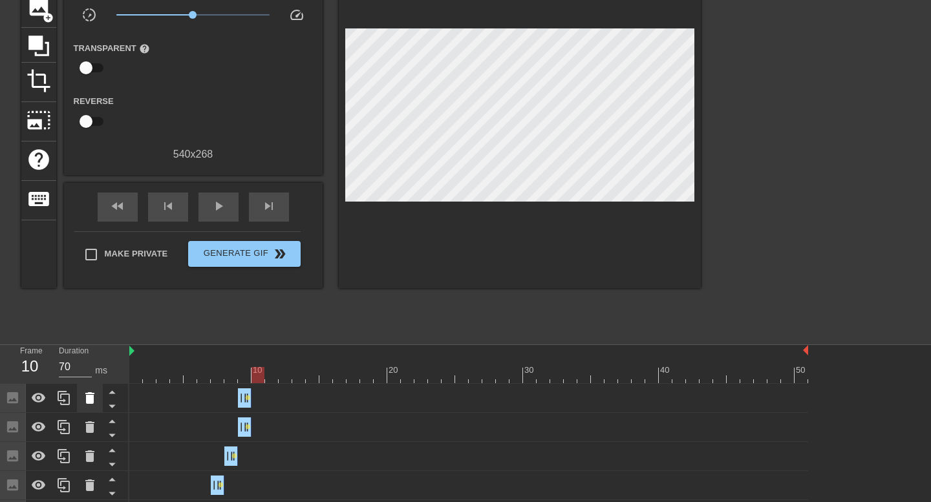
click at [94, 402] on icon at bounding box center [90, 399] width 16 height 16
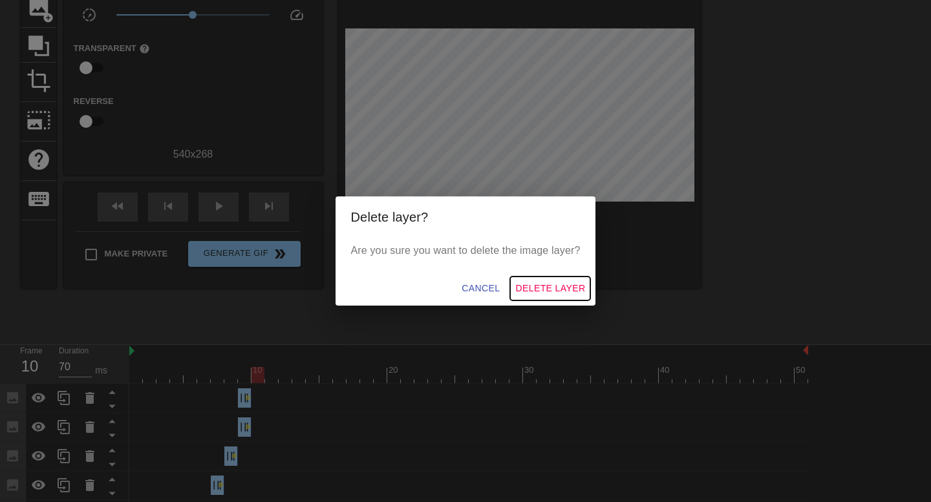
click at [553, 287] on span "Delete Layer" at bounding box center [550, 289] width 70 height 16
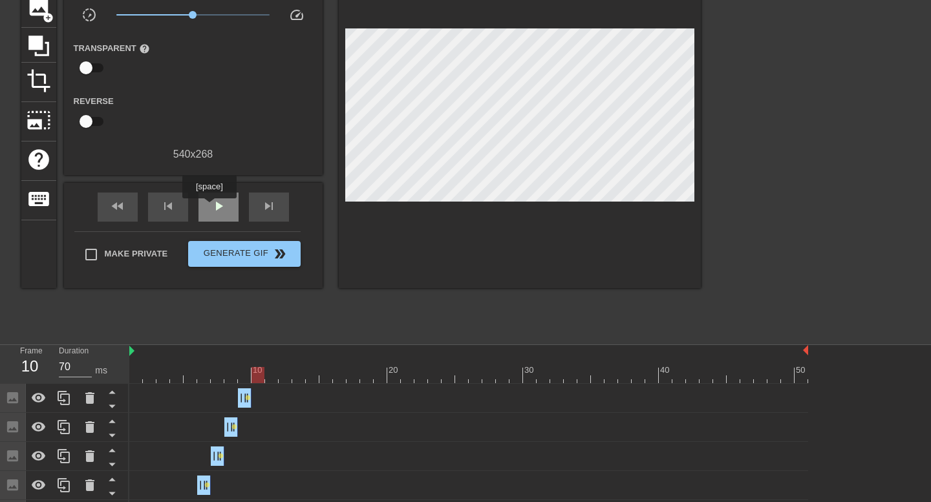
click at [211, 208] on span "play_arrow" at bounding box center [219, 207] width 16 height 16
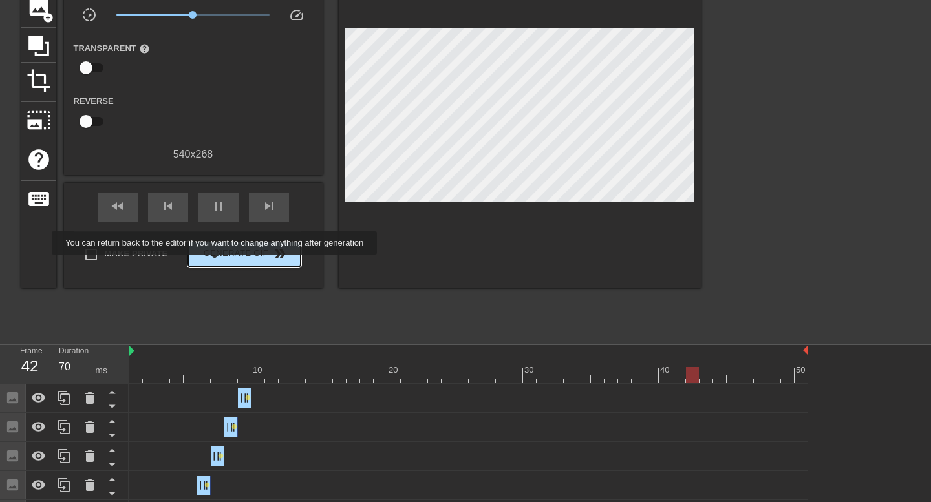
click at [223, 264] on button "Generate Gif double_arrow" at bounding box center [244, 254] width 112 height 26
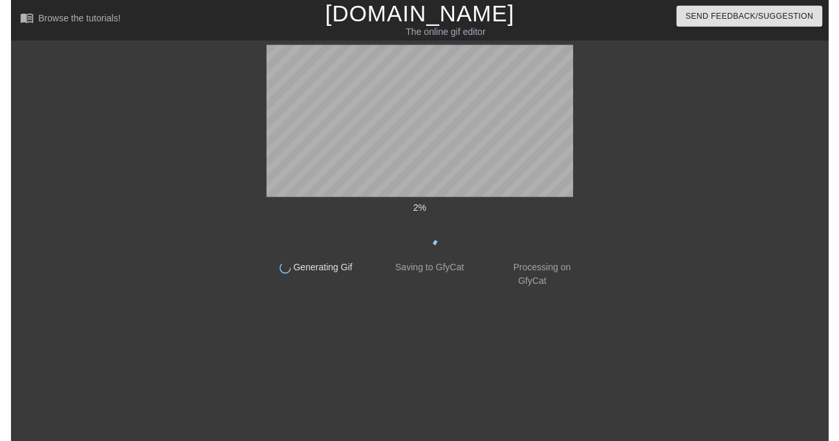
scroll to position [0, 0]
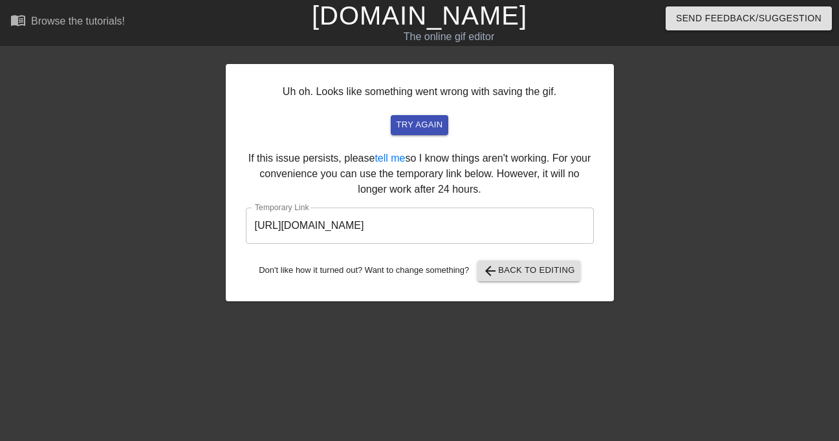
click at [483, 230] on input "[URL][DOMAIN_NAME]" at bounding box center [420, 226] width 348 height 36
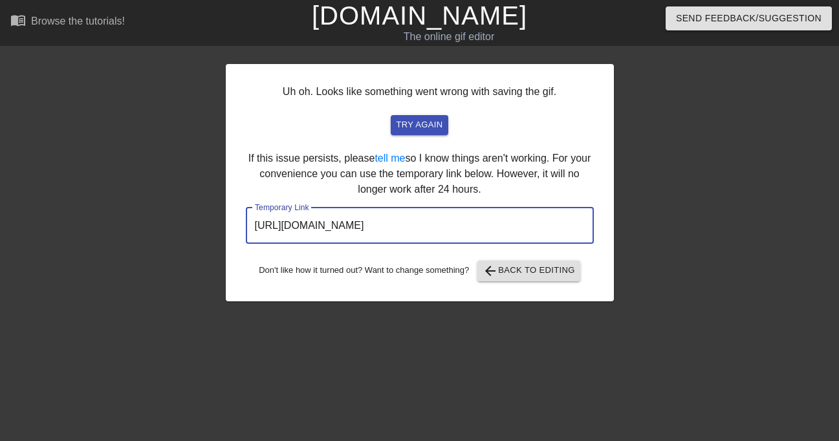
click at [504, 215] on input "[URL][DOMAIN_NAME]" at bounding box center [420, 226] width 348 height 36
